Goal: Task Accomplishment & Management: Use online tool/utility

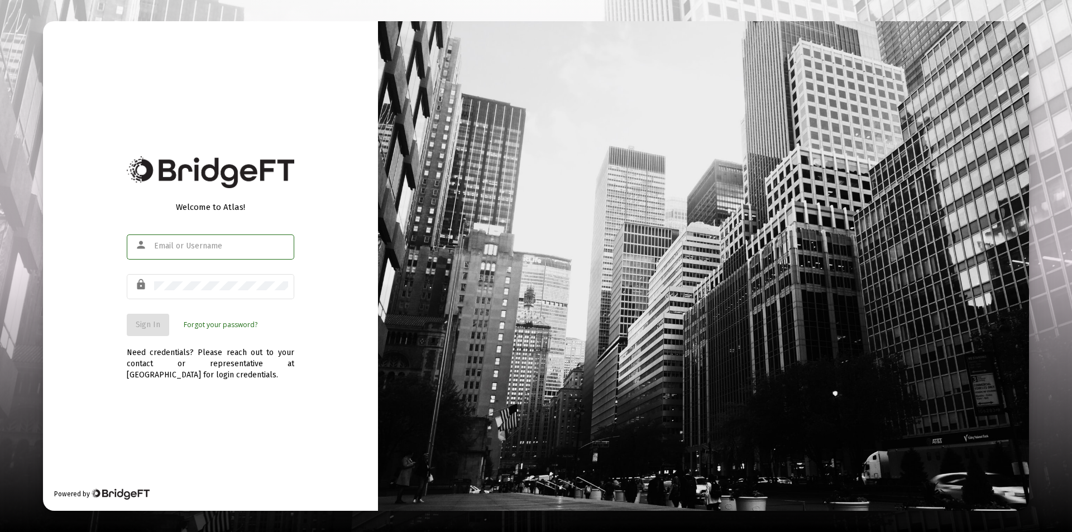
type input "[PERSON_NAME][EMAIL_ADDRESS][DOMAIN_NAME]"
click at [259, 433] on div "Welcome to Atlas! person [PERSON_NAME][EMAIL_ADDRESS][DOMAIN_NAME] lock Sign In…" at bounding box center [210, 266] width 335 height 490
click at [156, 331] on button "Sign In" at bounding box center [148, 325] width 42 height 22
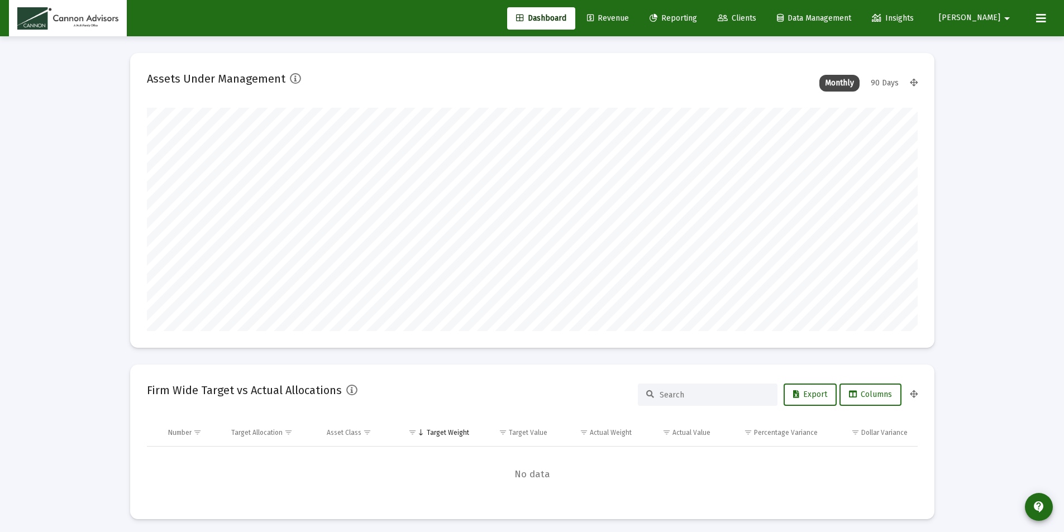
scroll to position [223, 415]
type input "[DATE]"
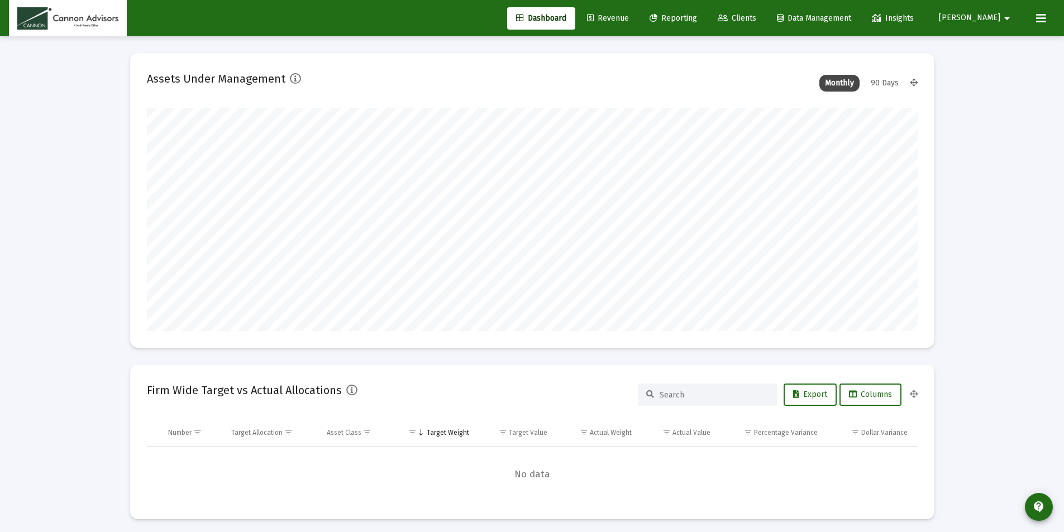
click at [697, 15] on span "Reporting" at bounding box center [672, 17] width 47 height 9
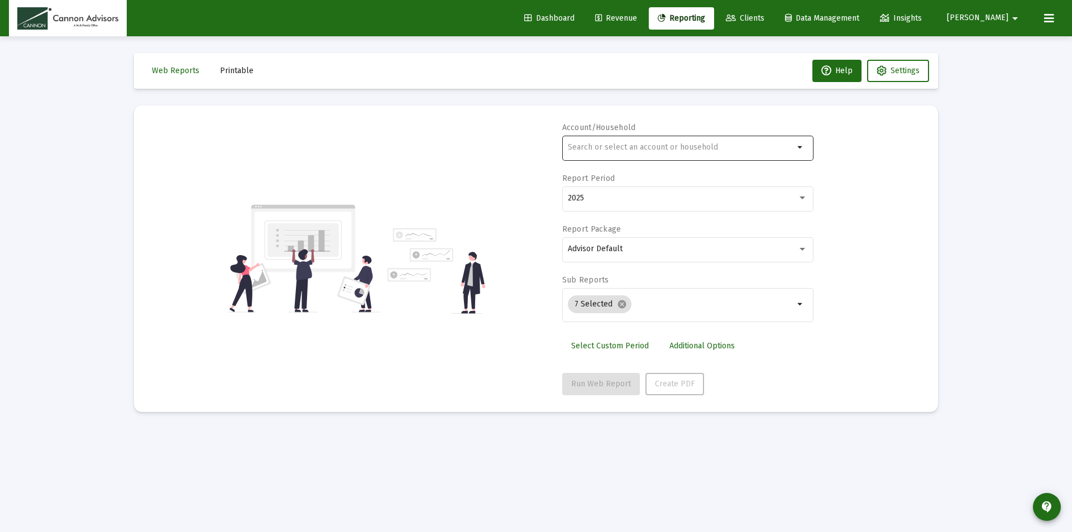
click at [598, 142] on div at bounding box center [681, 146] width 226 height 27
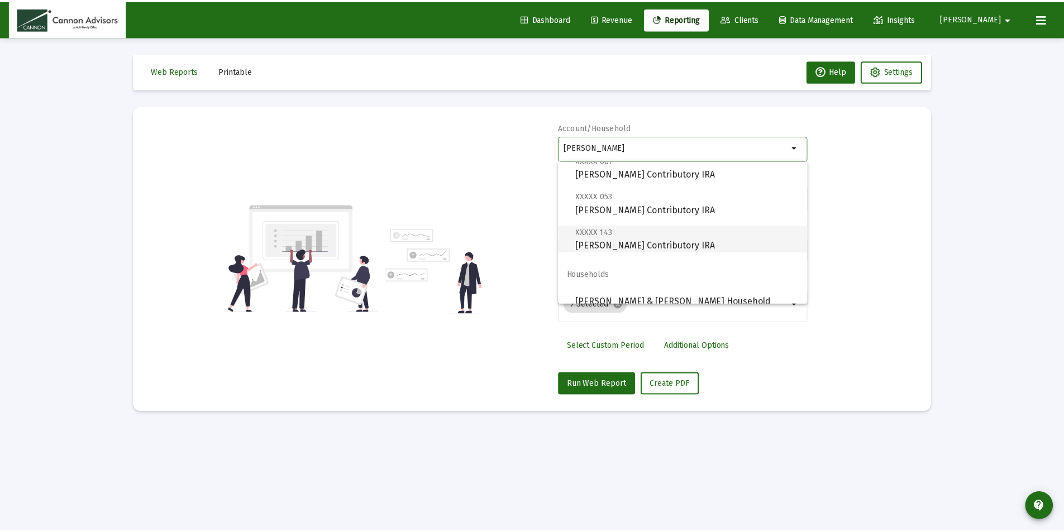
scroll to position [45, 0]
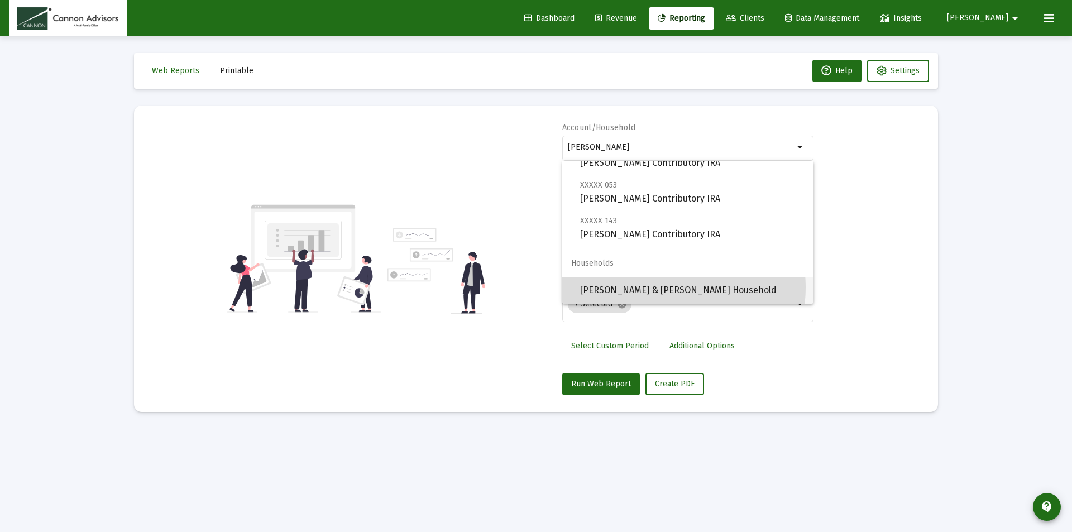
click at [661, 288] on span "[PERSON_NAME] & [PERSON_NAME] Household" at bounding box center [692, 290] width 224 height 27
type input "[PERSON_NAME] & [PERSON_NAME] Household"
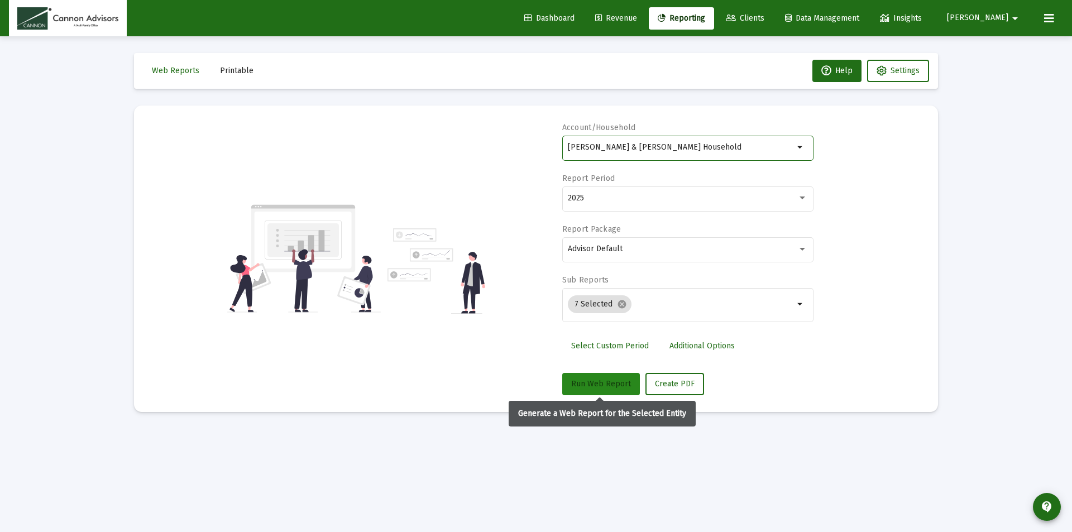
click at [608, 389] on button "Run Web Report" at bounding box center [601, 384] width 78 height 22
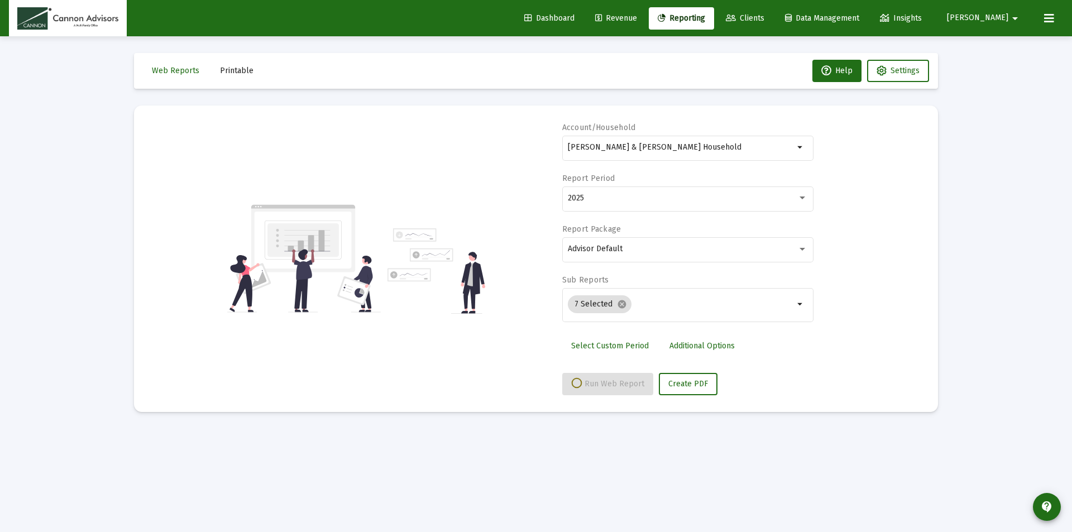
select select "View all"
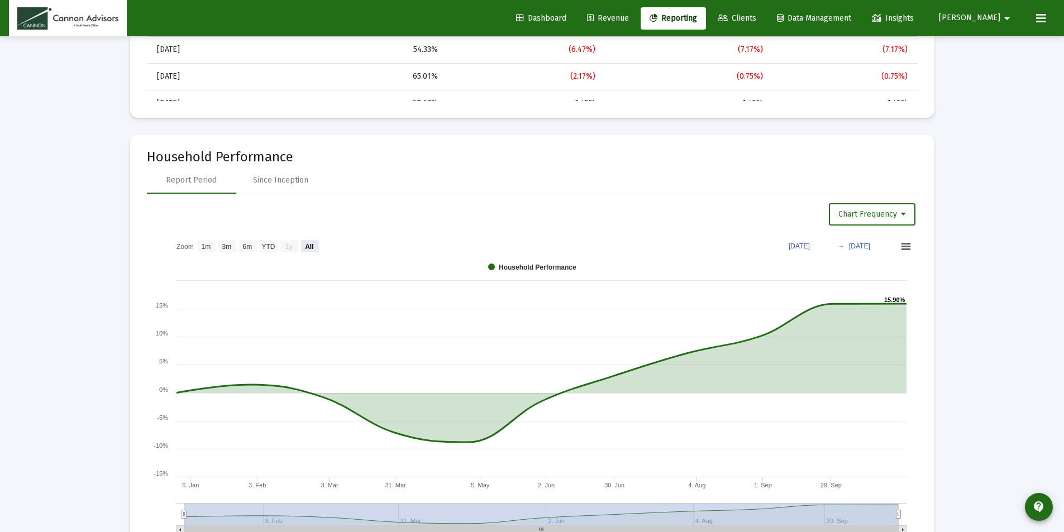
scroll to position [1172, 0]
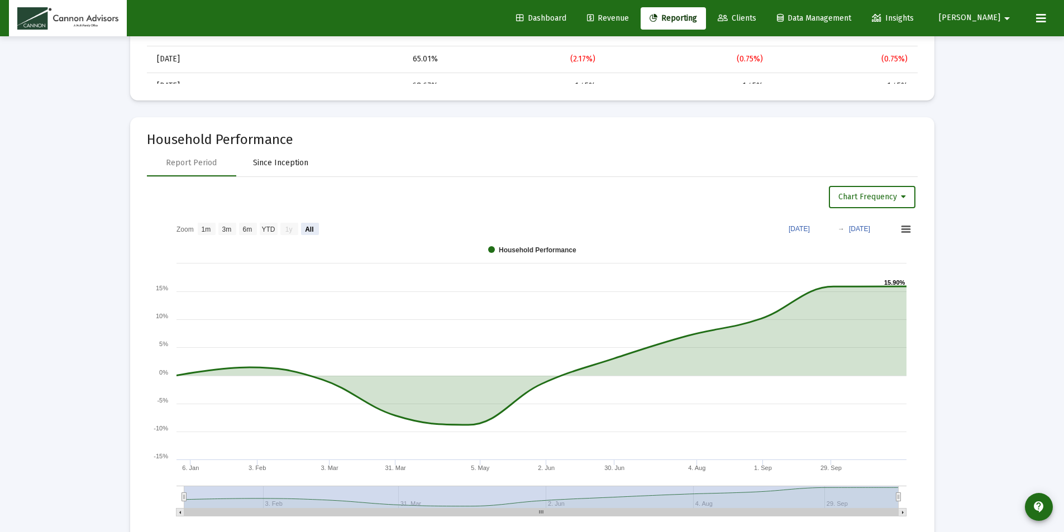
click at [293, 164] on div "Since Inception" at bounding box center [280, 162] width 55 height 11
select select "View all"
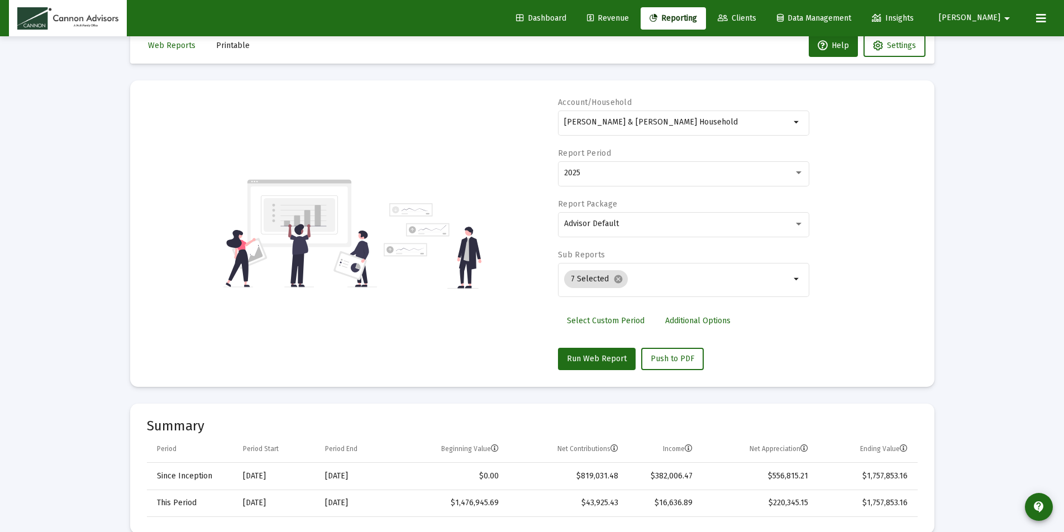
scroll to position [0, 0]
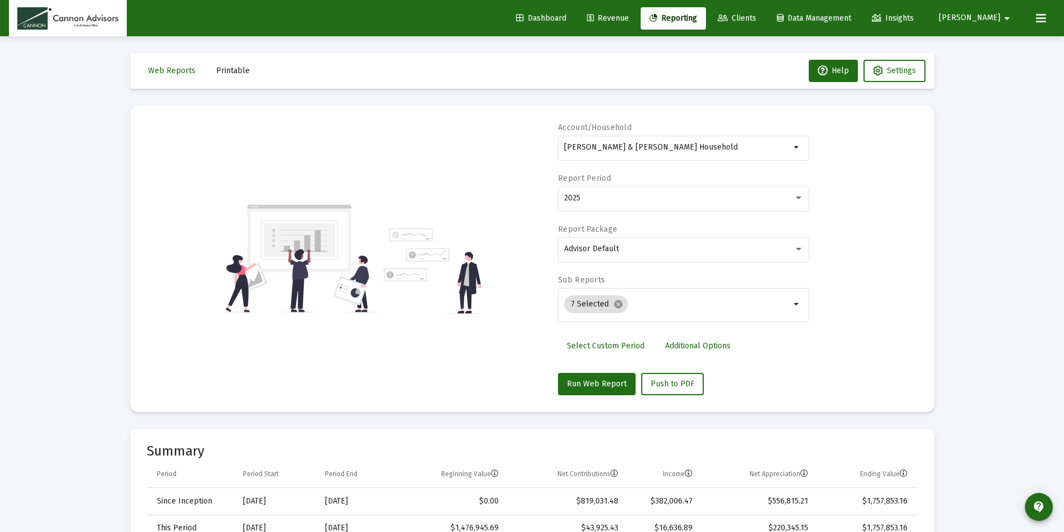
click at [608, 142] on div "[PERSON_NAME] & [PERSON_NAME] Household" at bounding box center [677, 146] width 226 height 27
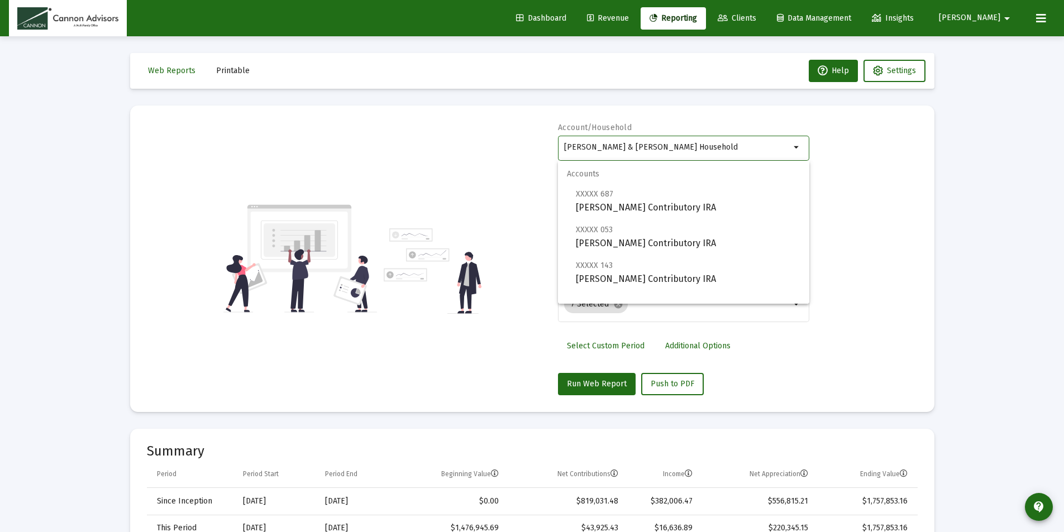
click at [655, 146] on input "[PERSON_NAME] & [PERSON_NAME] Household" at bounding box center [677, 147] width 226 height 9
drag, startPoint x: 691, startPoint y: 146, endPoint x: 510, endPoint y: 146, distance: 180.3
click at [519, 147] on div "Account/Household [PERSON_NAME] & [PERSON_NAME] Household arrow_drop_down Repor…" at bounding box center [532, 258] width 770 height 273
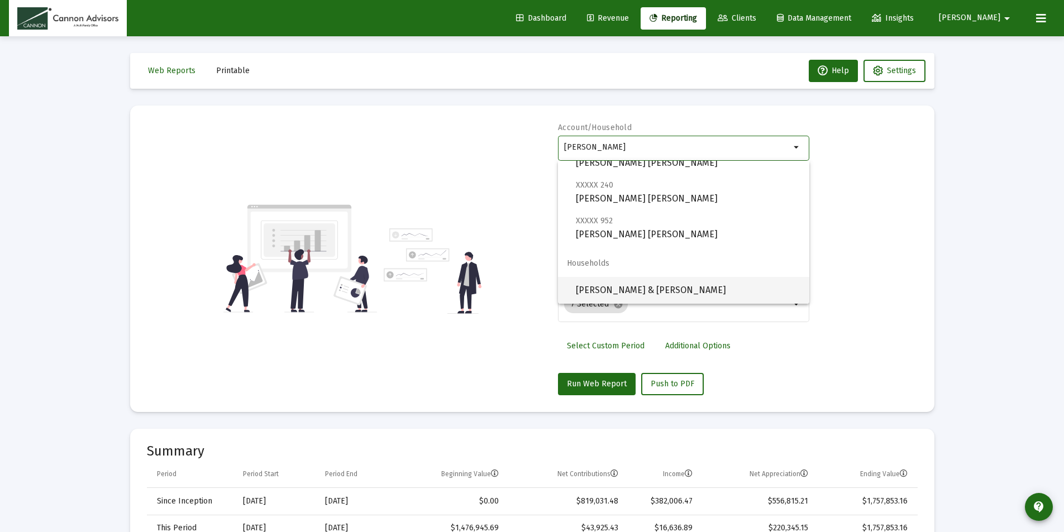
click at [668, 293] on span "[PERSON_NAME] & [PERSON_NAME]" at bounding box center [688, 290] width 224 height 27
type input "[PERSON_NAME] & [PERSON_NAME]"
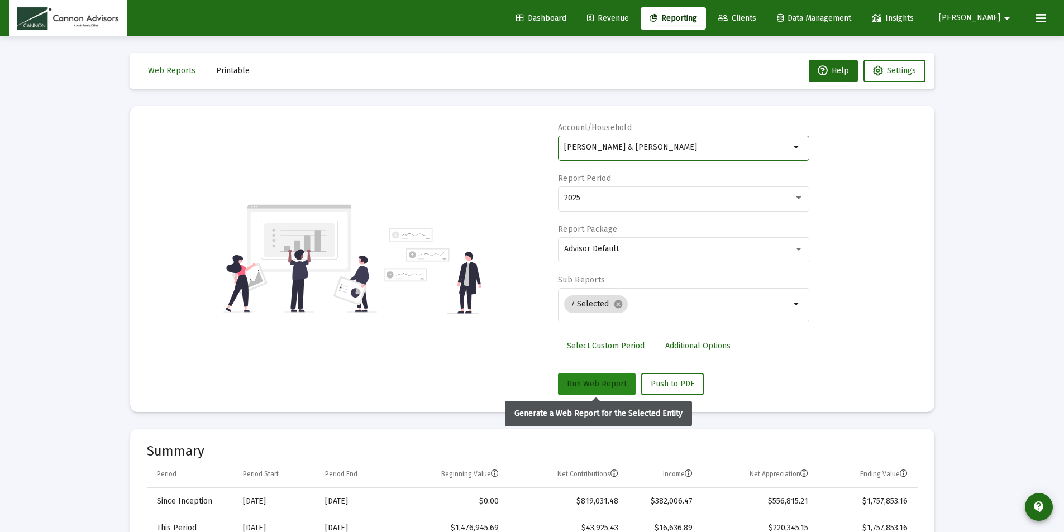
click at [600, 387] on span "Run Web Report" at bounding box center [597, 383] width 60 height 9
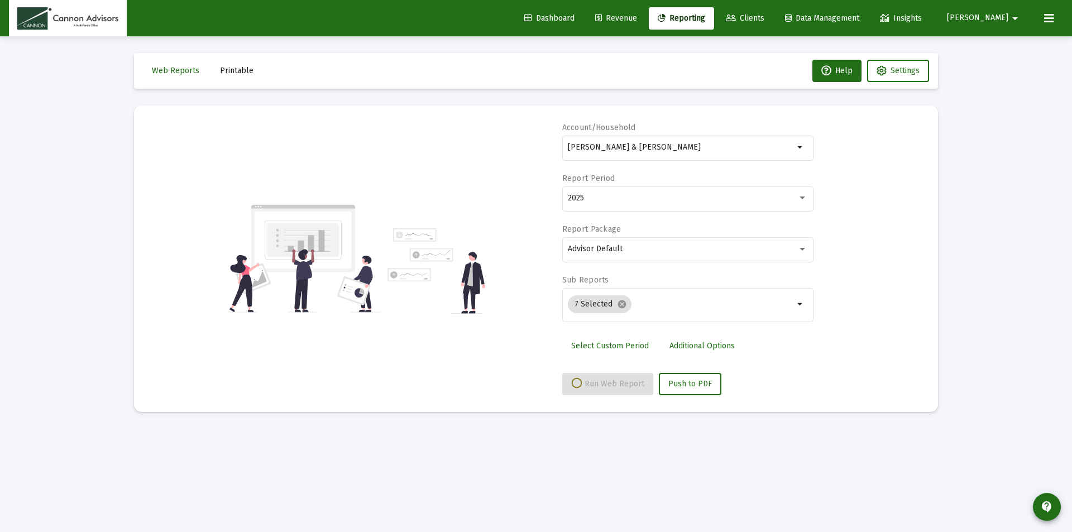
select select "View all"
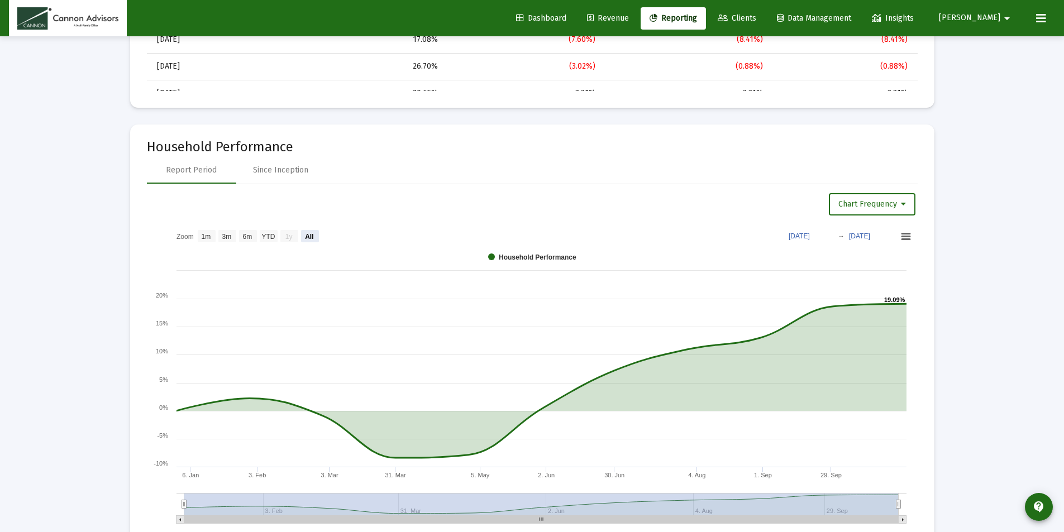
scroll to position [1340, 0]
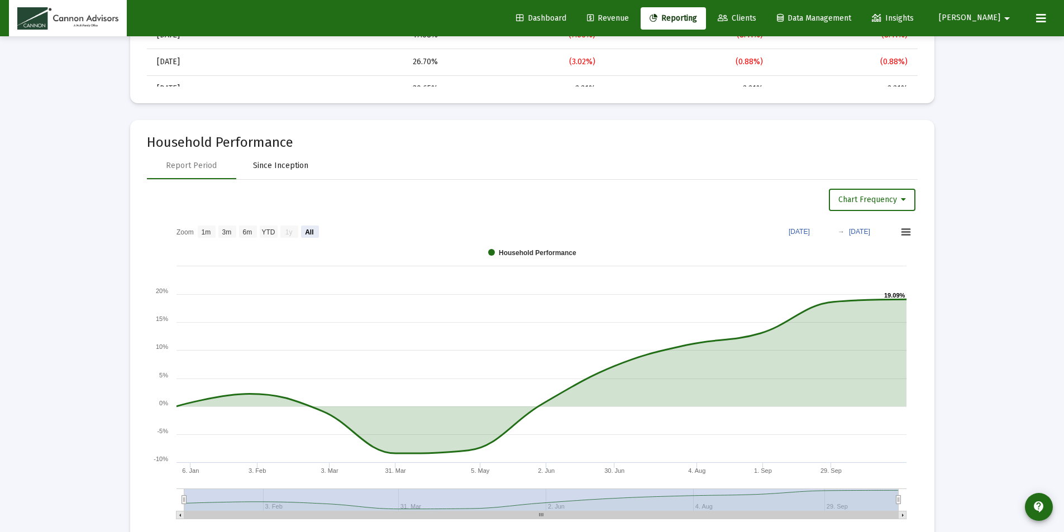
click at [284, 167] on div "Since Inception" at bounding box center [280, 165] width 55 height 11
select select "View all"
